Goal: Transaction & Acquisition: Purchase product/service

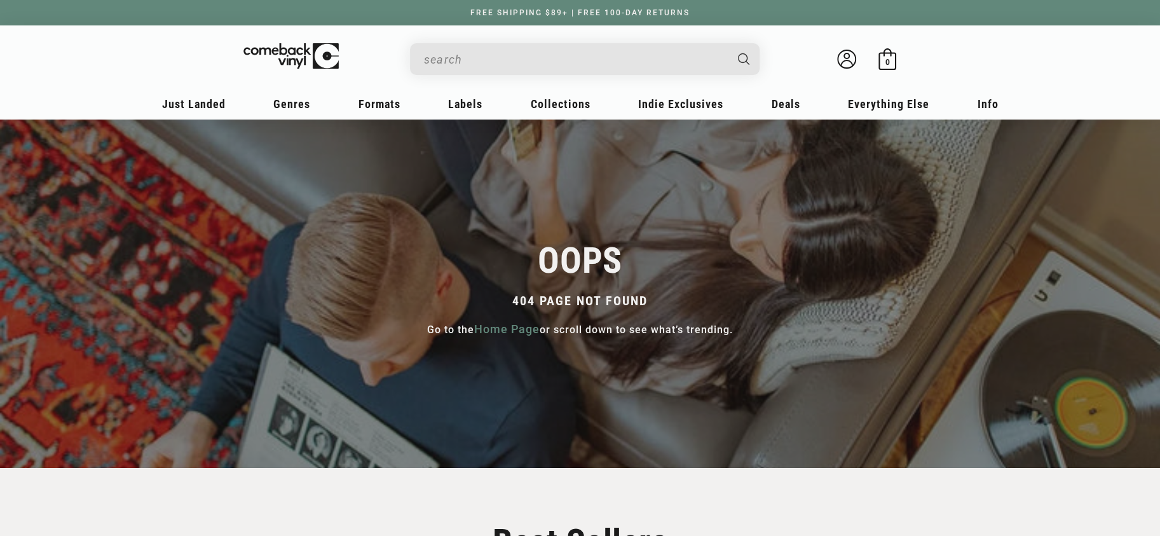
click at [549, 58] on input "When autocomplete results are available use up and down arrows to review and en…" at bounding box center [574, 59] width 301 height 26
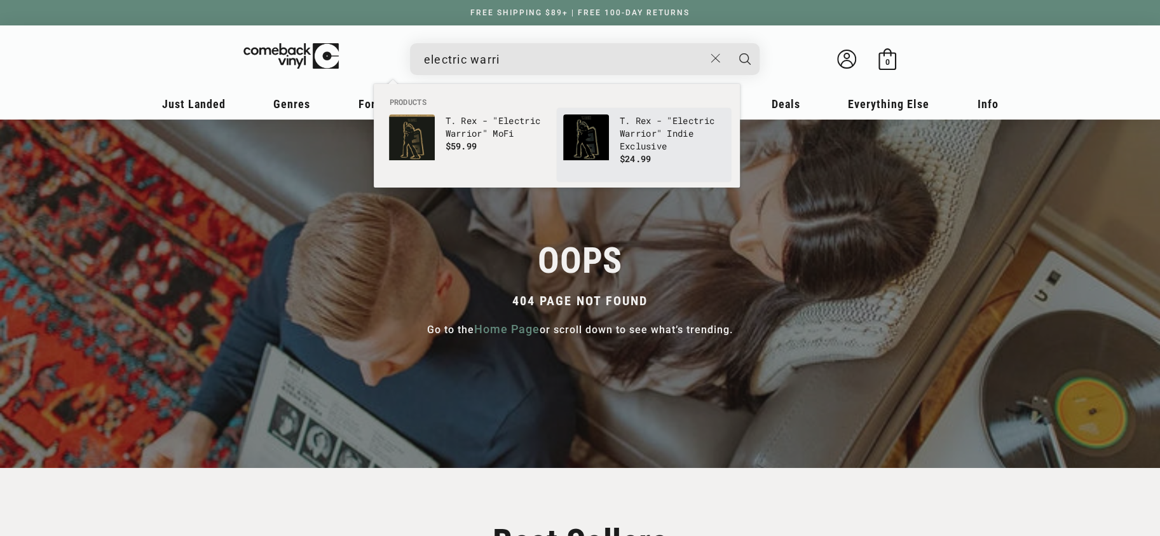
type input "electric warri"
click at [613, 135] on link "T. Rex - " Electric Warri or" Indie Exclusive $24.99" at bounding box center [643, 144] width 161 height 61
